Goal: Task Accomplishment & Management: Manage account settings

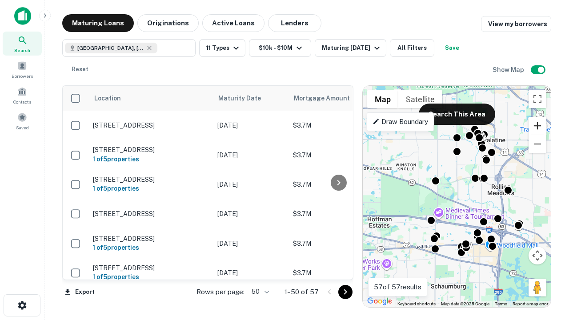
click at [537, 126] on button "Zoom in" at bounding box center [537, 126] width 18 height 18
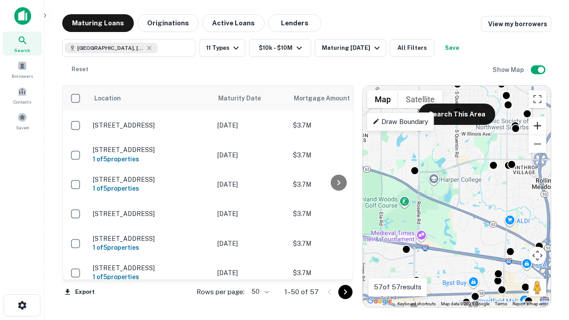
click at [537, 126] on button "Zoom in" at bounding box center [537, 126] width 18 height 18
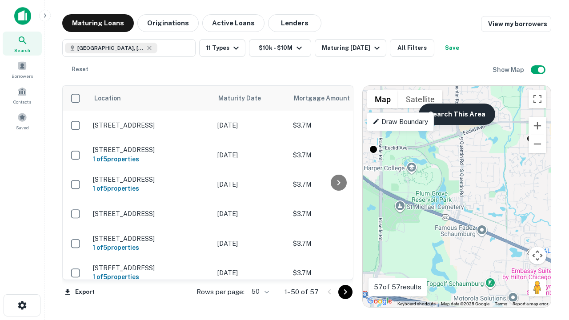
click at [456, 114] on button "Search This Area" at bounding box center [456, 114] width 76 height 21
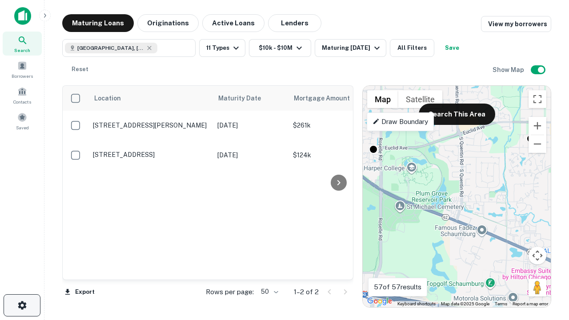
click at [22, 305] on icon "button" at bounding box center [22, 305] width 11 height 11
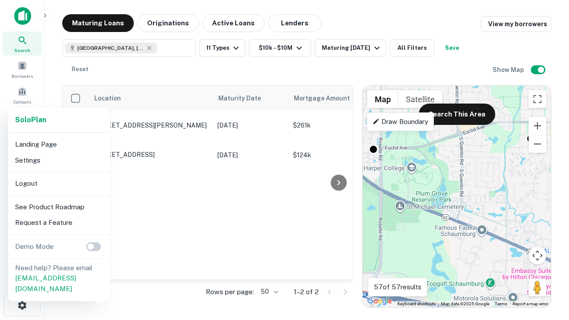
click at [59, 183] on li "Logout" at bounding box center [59, 183] width 95 height 16
